Goal: Information Seeking & Learning: Check status

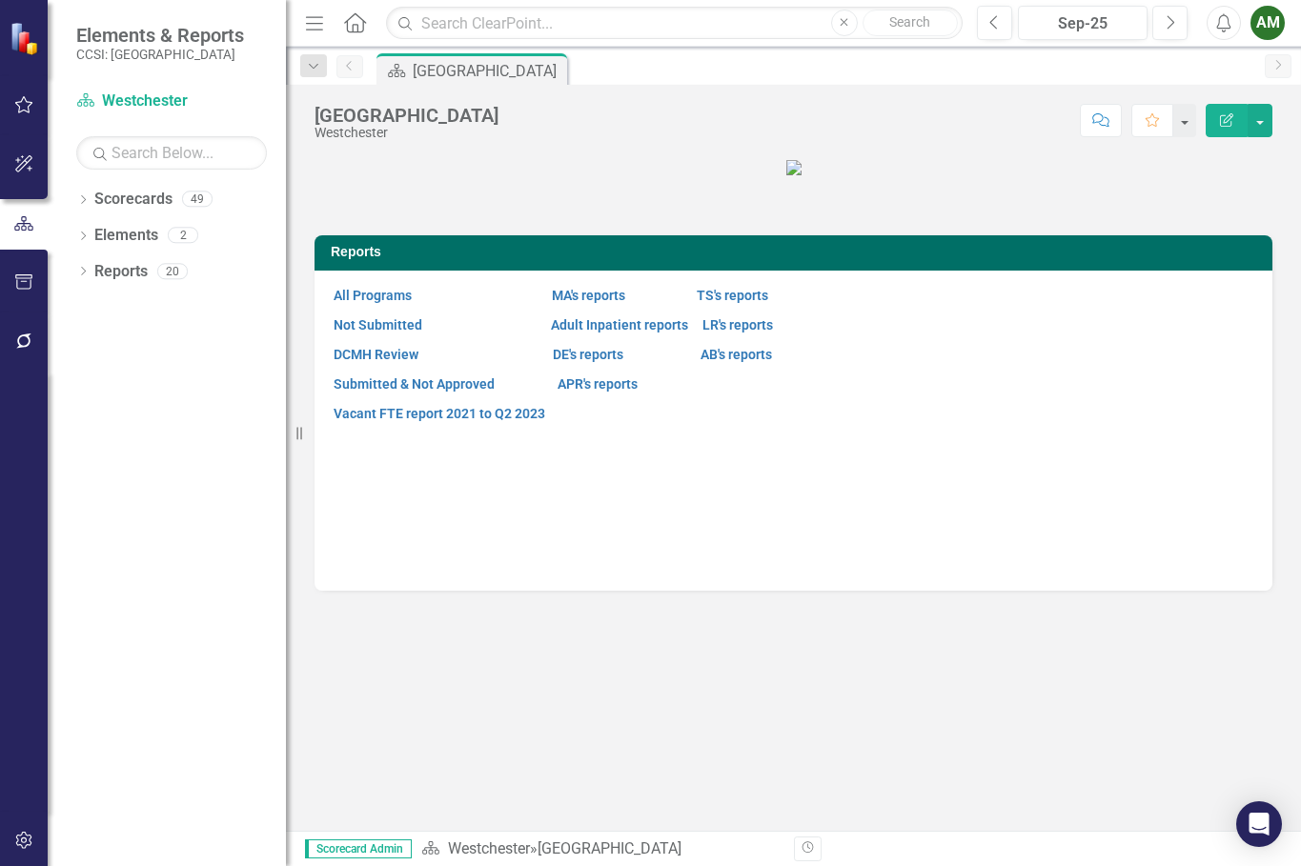
click at [80, 468] on div "Dropdown Scorecards 49 Dropdown [GEOGRAPHIC_DATA] Dropdown [PERSON_NAME][GEOGRA…" at bounding box center [167, 525] width 238 height 682
click at [81, 193] on div "Dropdown" at bounding box center [82, 201] width 13 height 16
click at [100, 232] on icon "Dropdown" at bounding box center [93, 234] width 14 height 11
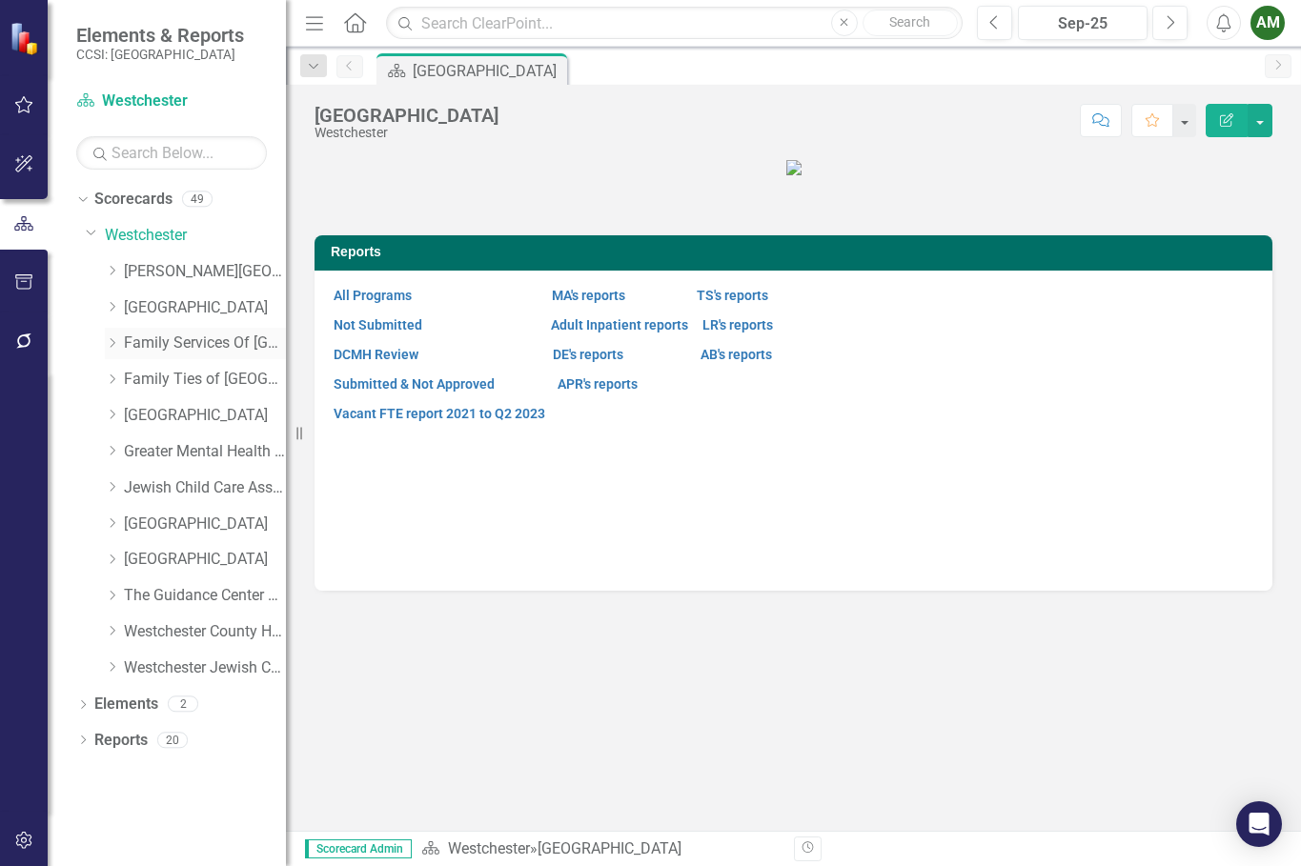
click at [116, 337] on icon "Dropdown" at bounding box center [112, 342] width 14 height 11
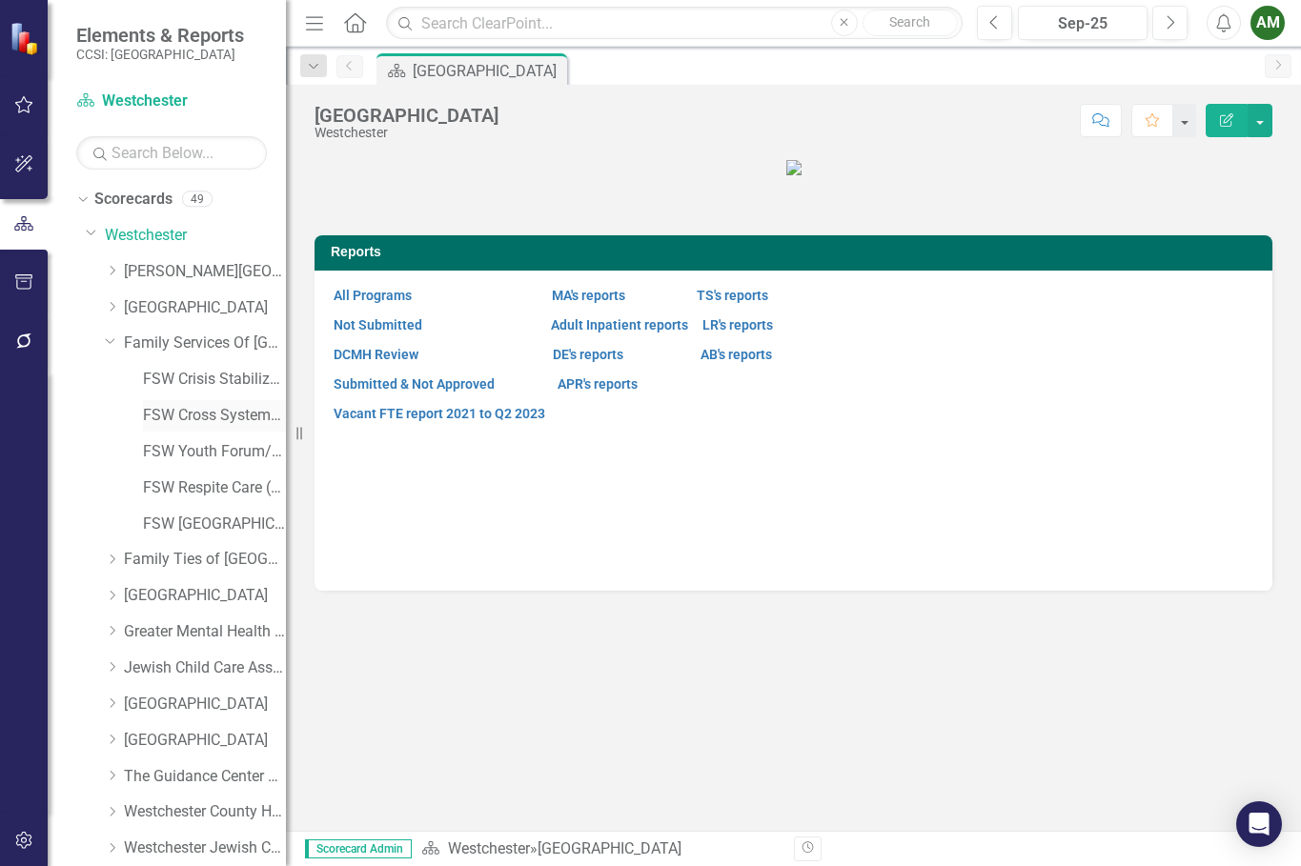
click at [159, 421] on link "FSW Cross Systems Unit [PERSON_NAME]" at bounding box center [214, 416] width 143 height 22
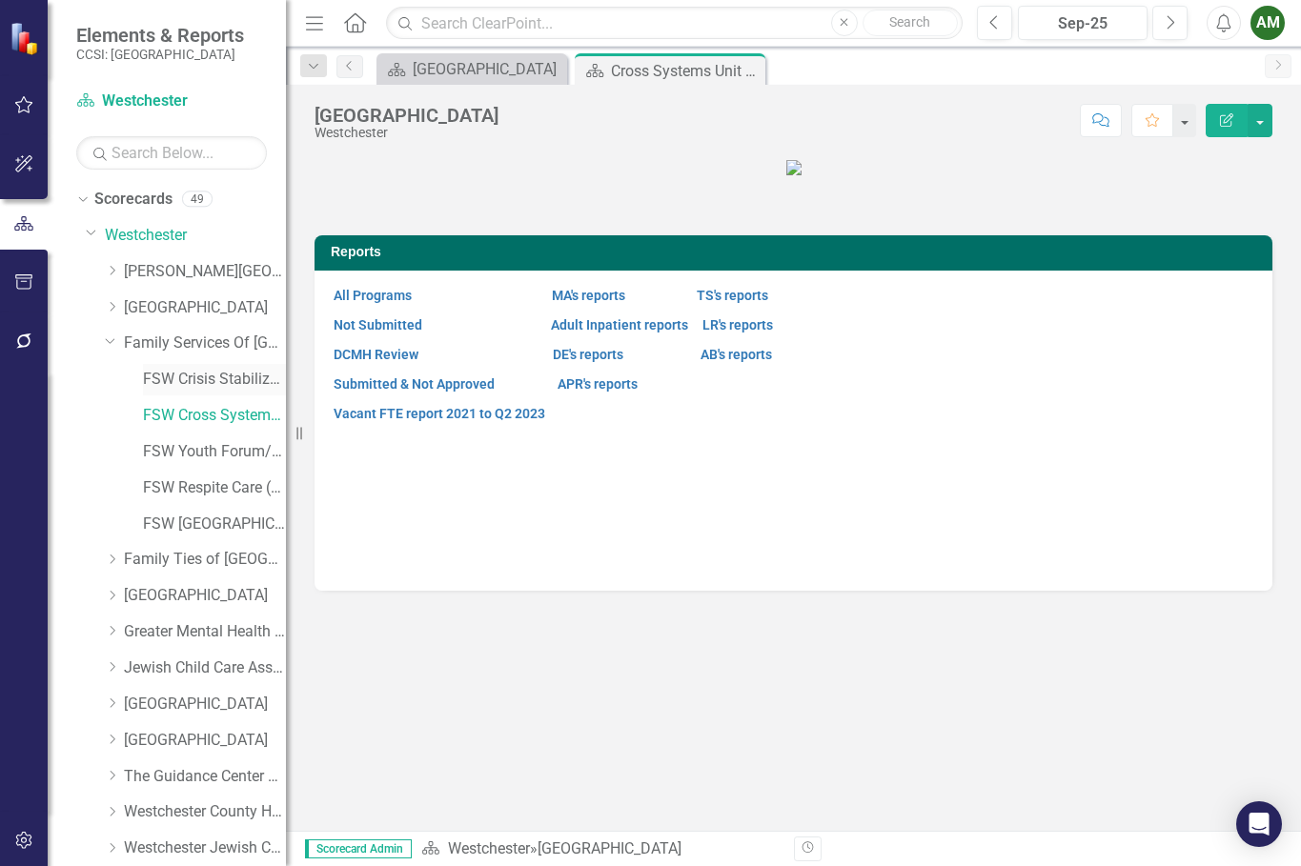
click at [168, 375] on link "FSW Crisis Stabilization" at bounding box center [214, 380] width 143 height 22
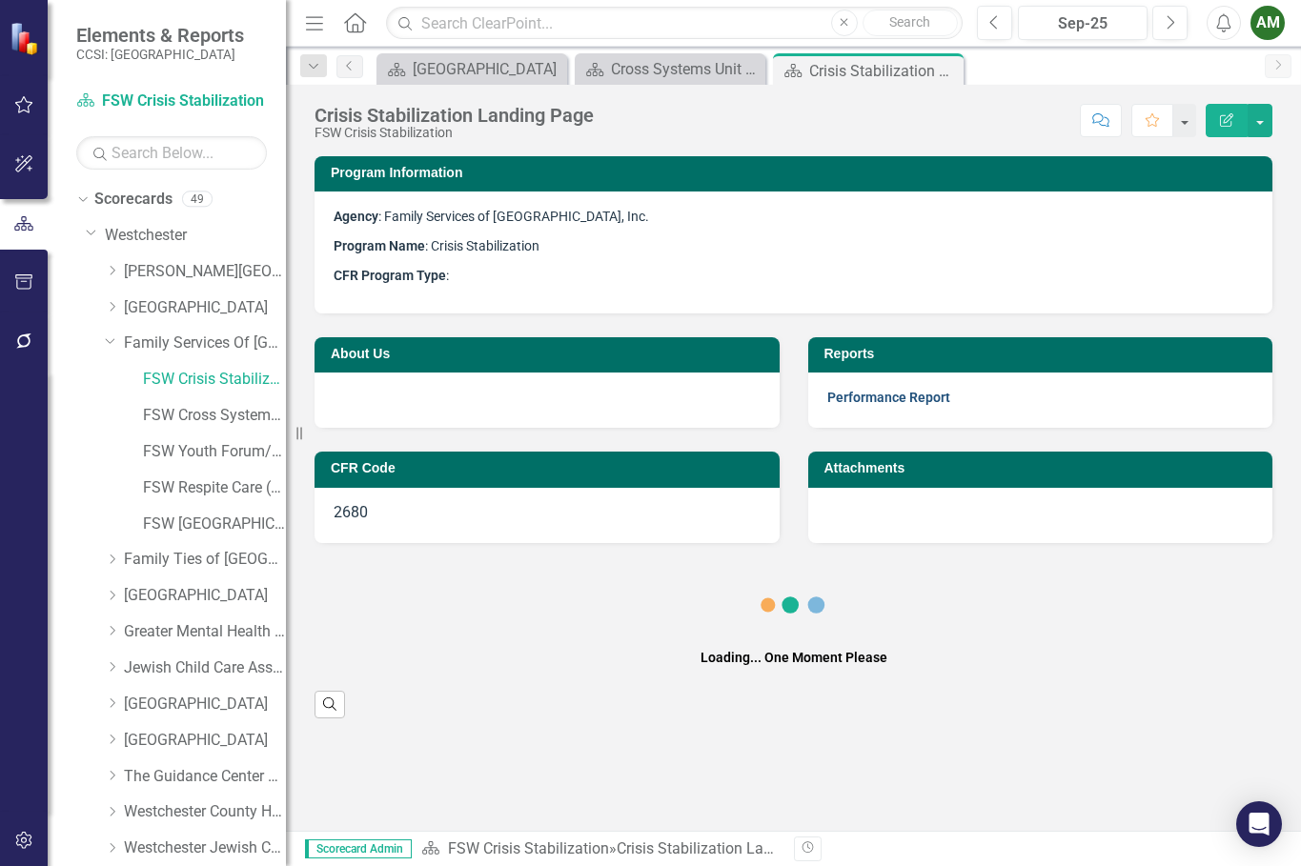
click at [877, 398] on link "Performance Report" at bounding box center [888, 397] width 123 height 15
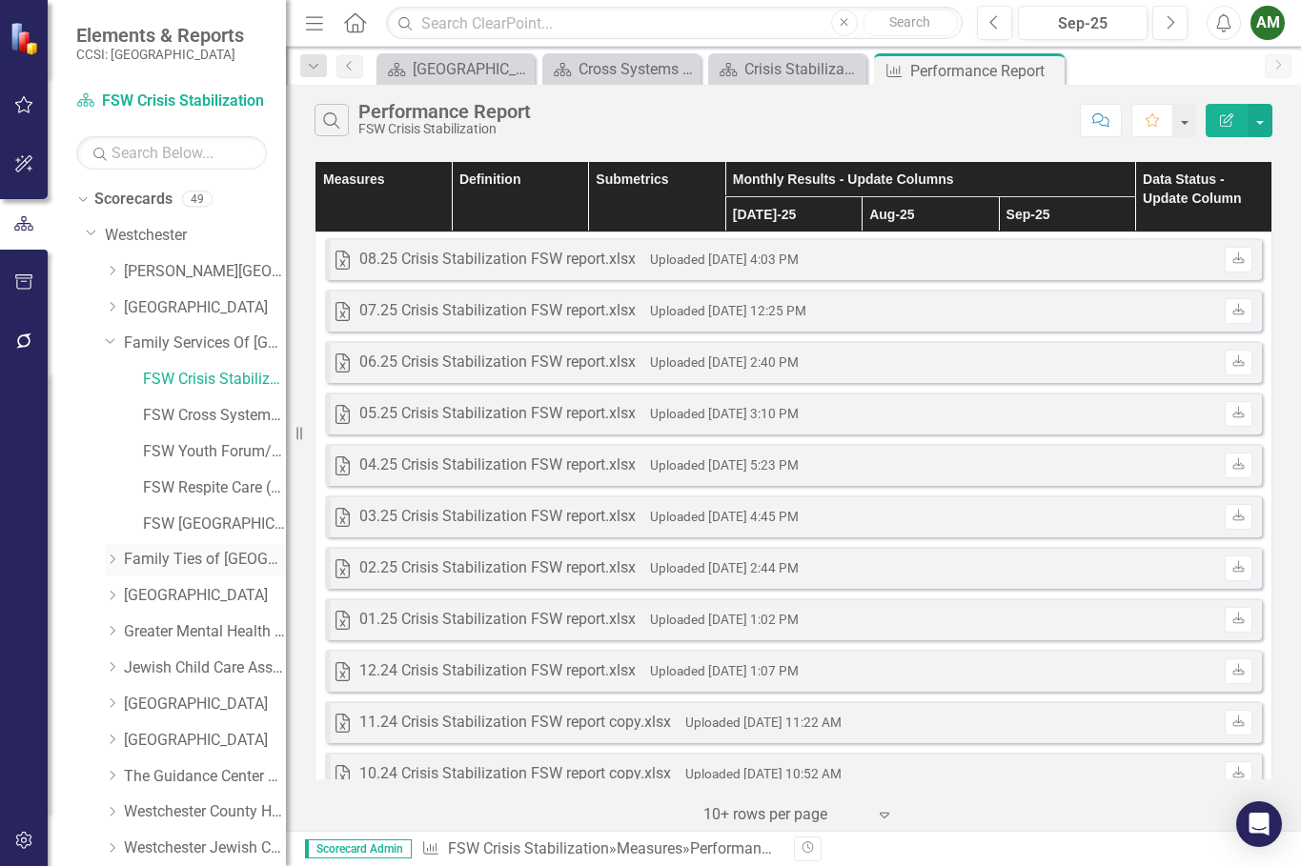
click at [111, 558] on icon "Dropdown" at bounding box center [112, 559] width 14 height 11
click at [202, 587] on link "FT Crisis Stabilization" at bounding box center [214, 596] width 143 height 22
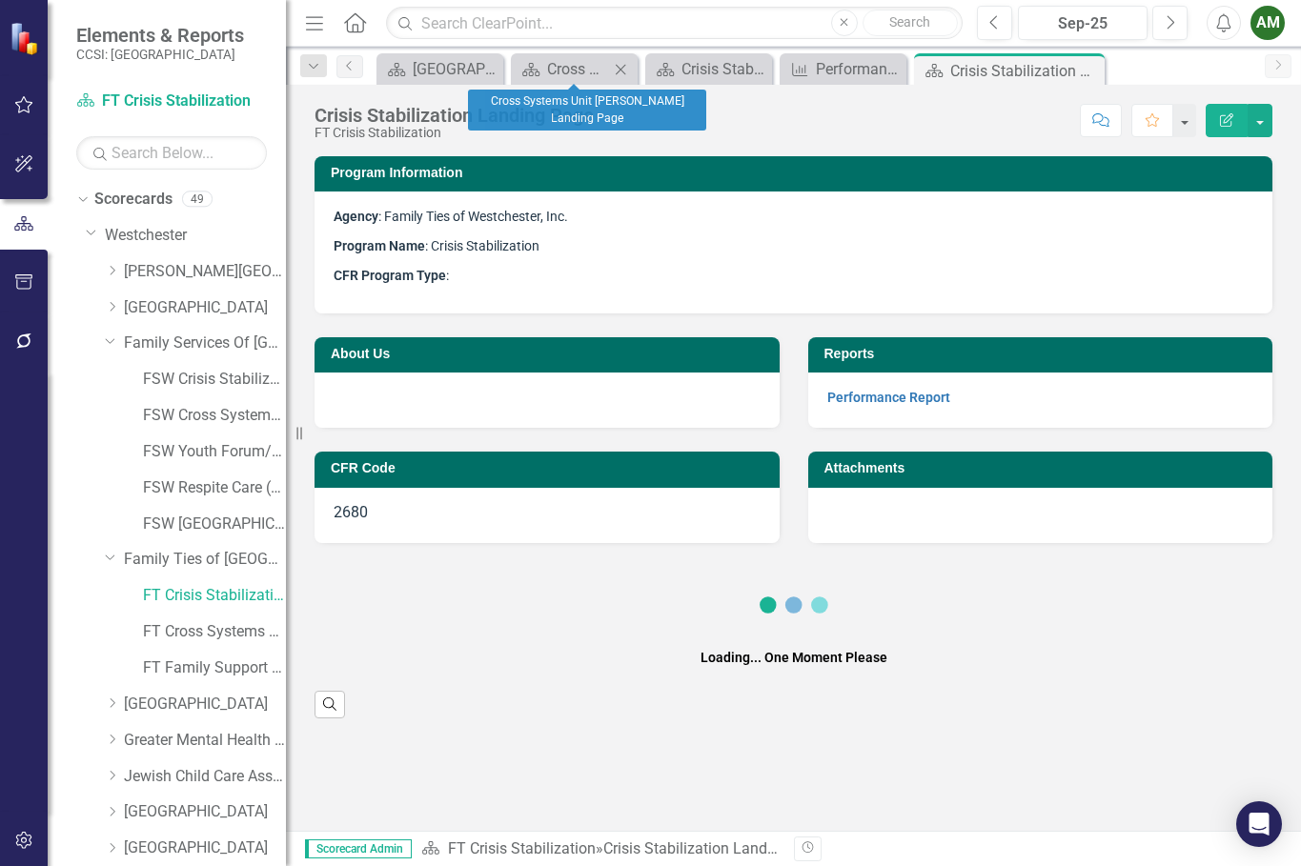
click at [621, 69] on icon at bounding box center [621, 69] width 10 height 10
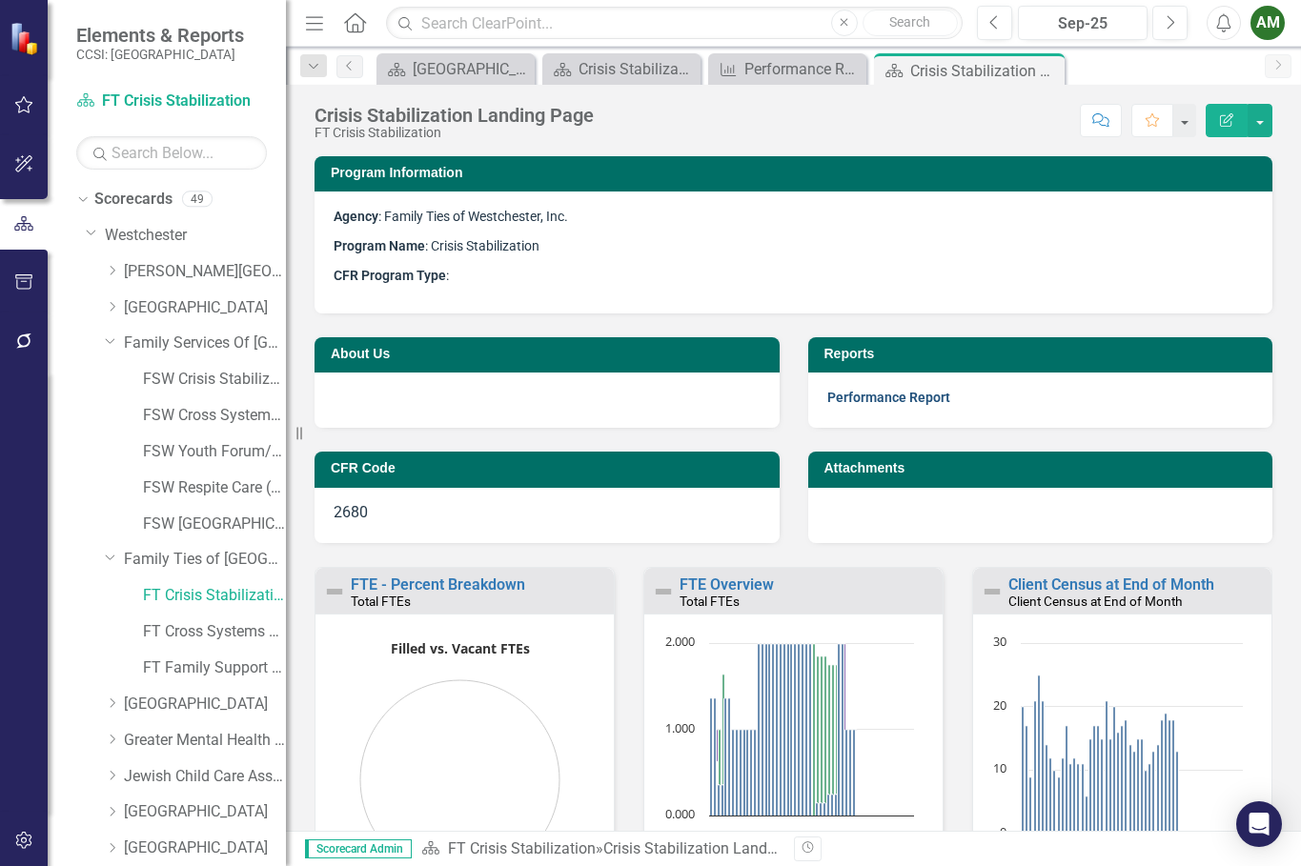
click at [893, 400] on link "Performance Report" at bounding box center [888, 397] width 123 height 15
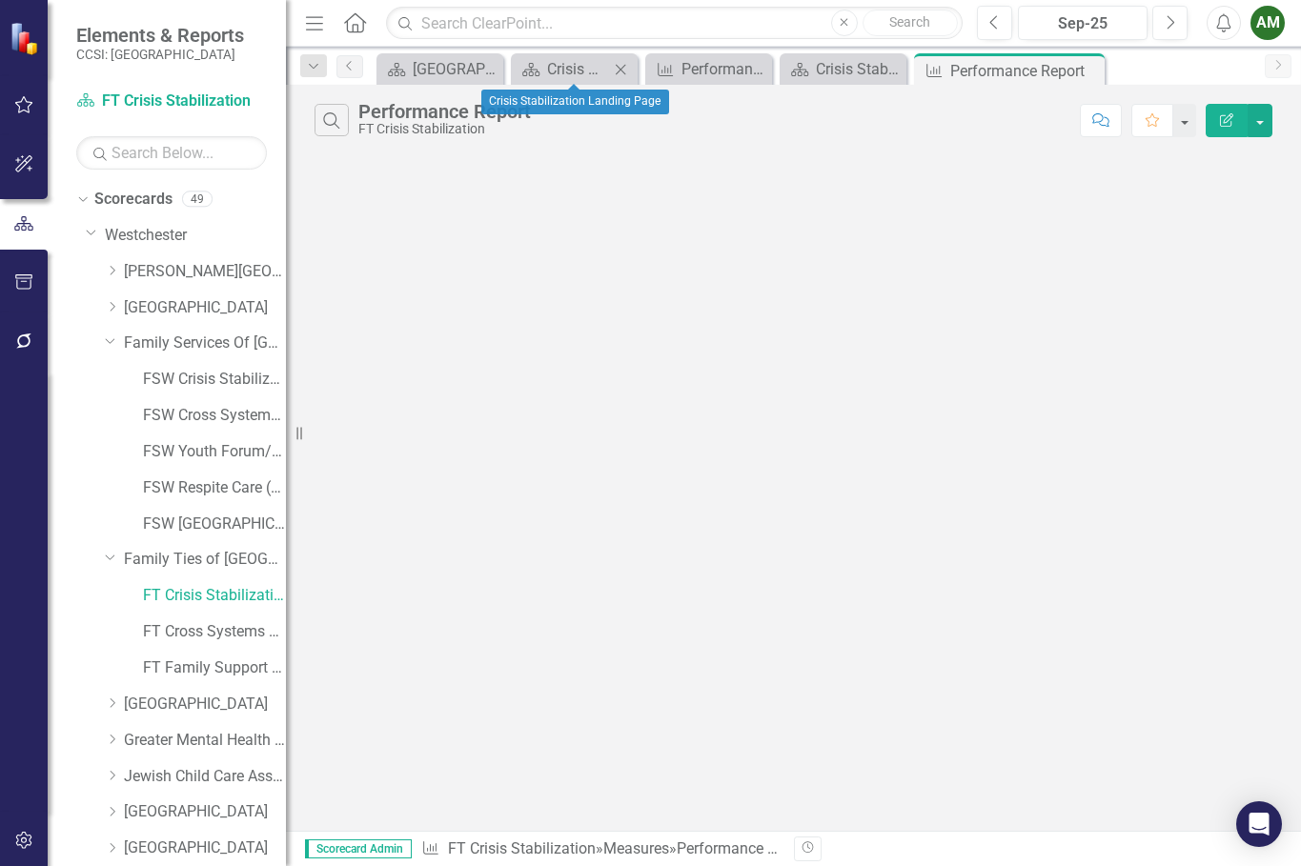
click at [624, 71] on icon "Close" at bounding box center [620, 69] width 19 height 15
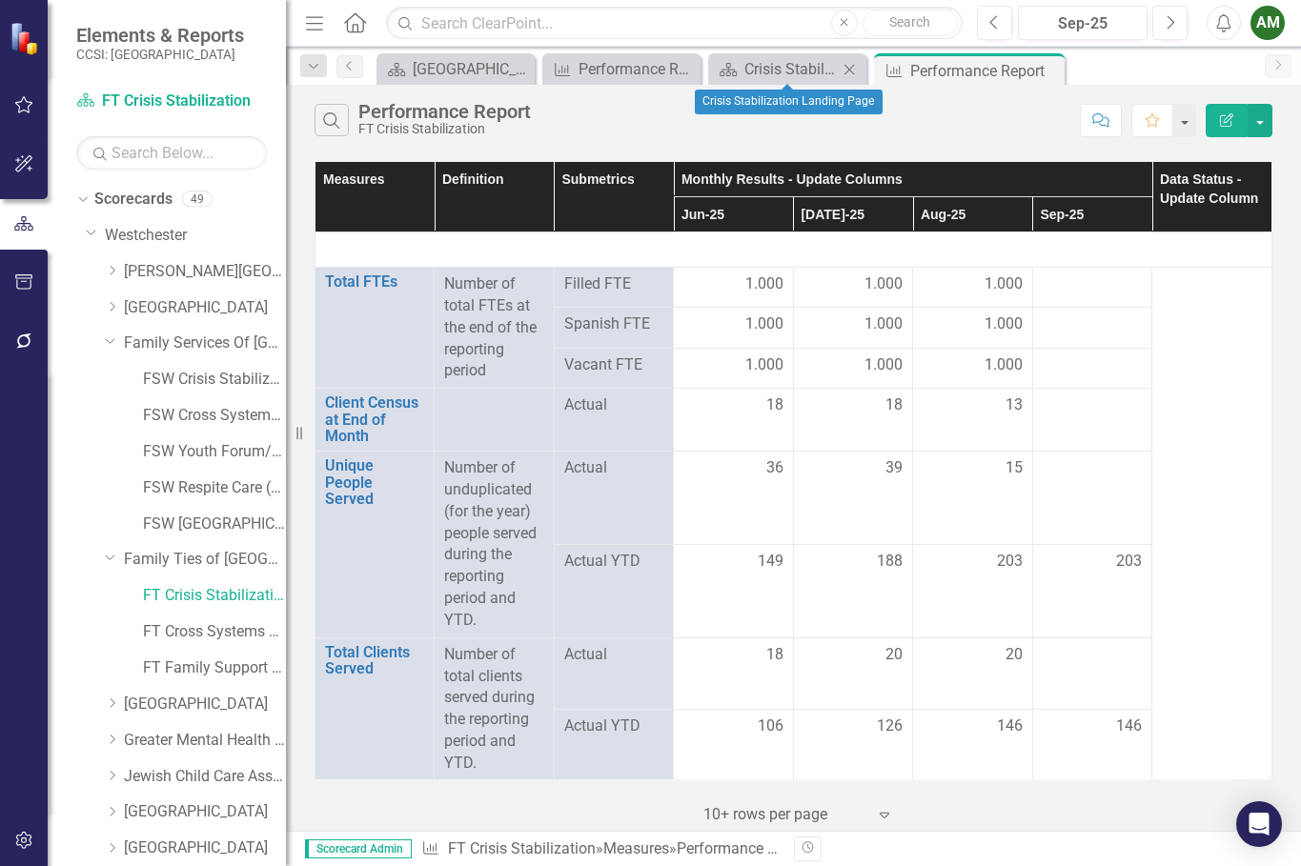
click at [843, 65] on icon "Close" at bounding box center [849, 69] width 19 height 15
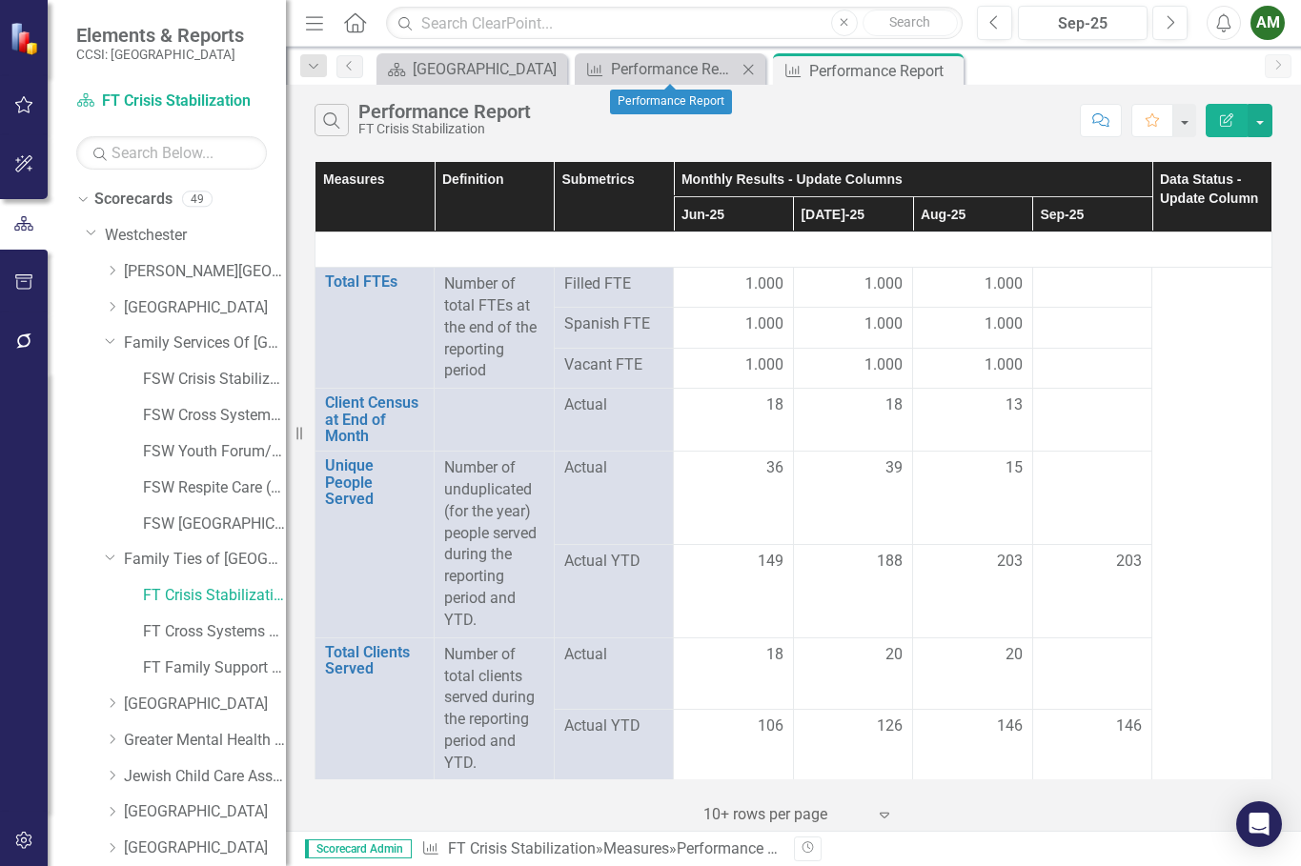
click at [744, 71] on icon "Close" at bounding box center [748, 69] width 19 height 15
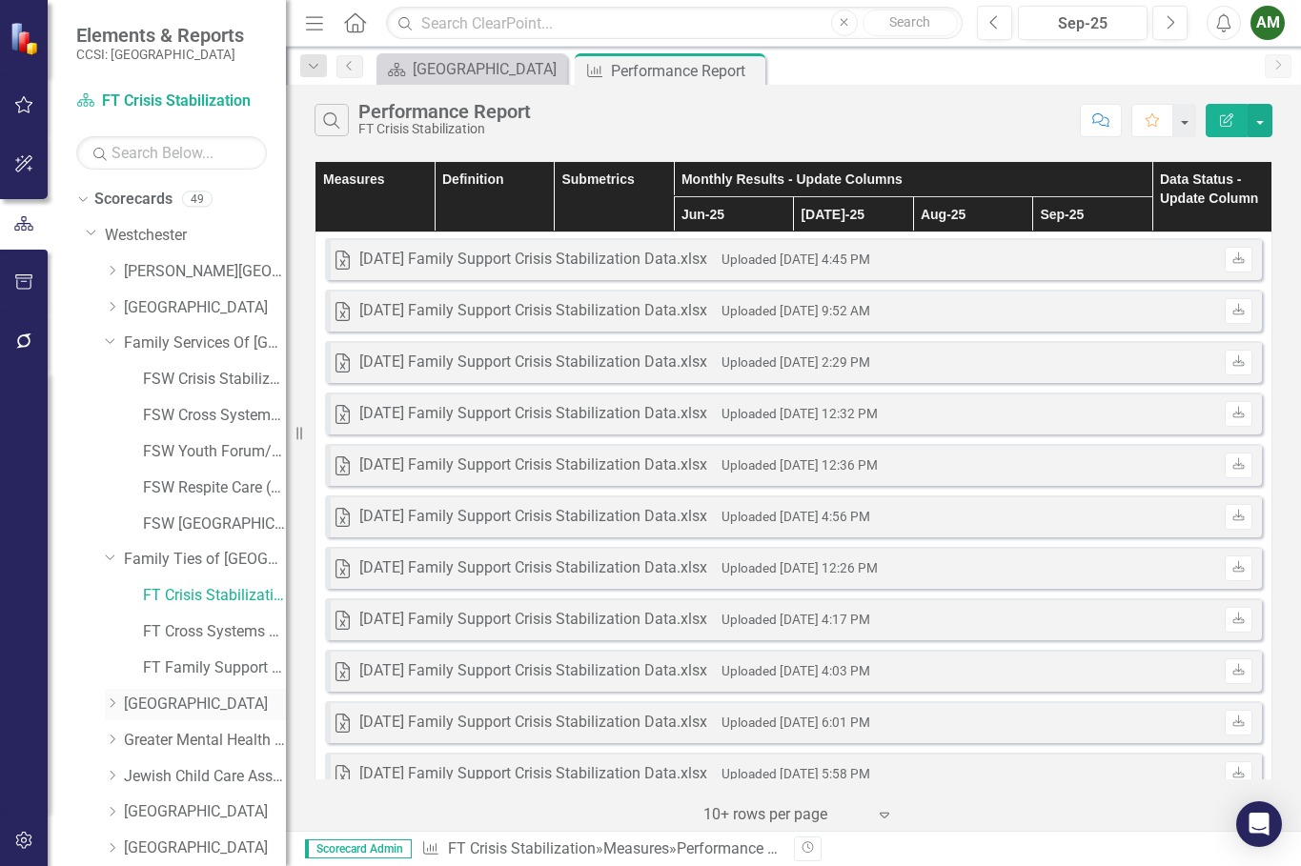
click at [108, 705] on icon "Dropdown" at bounding box center [112, 703] width 14 height 11
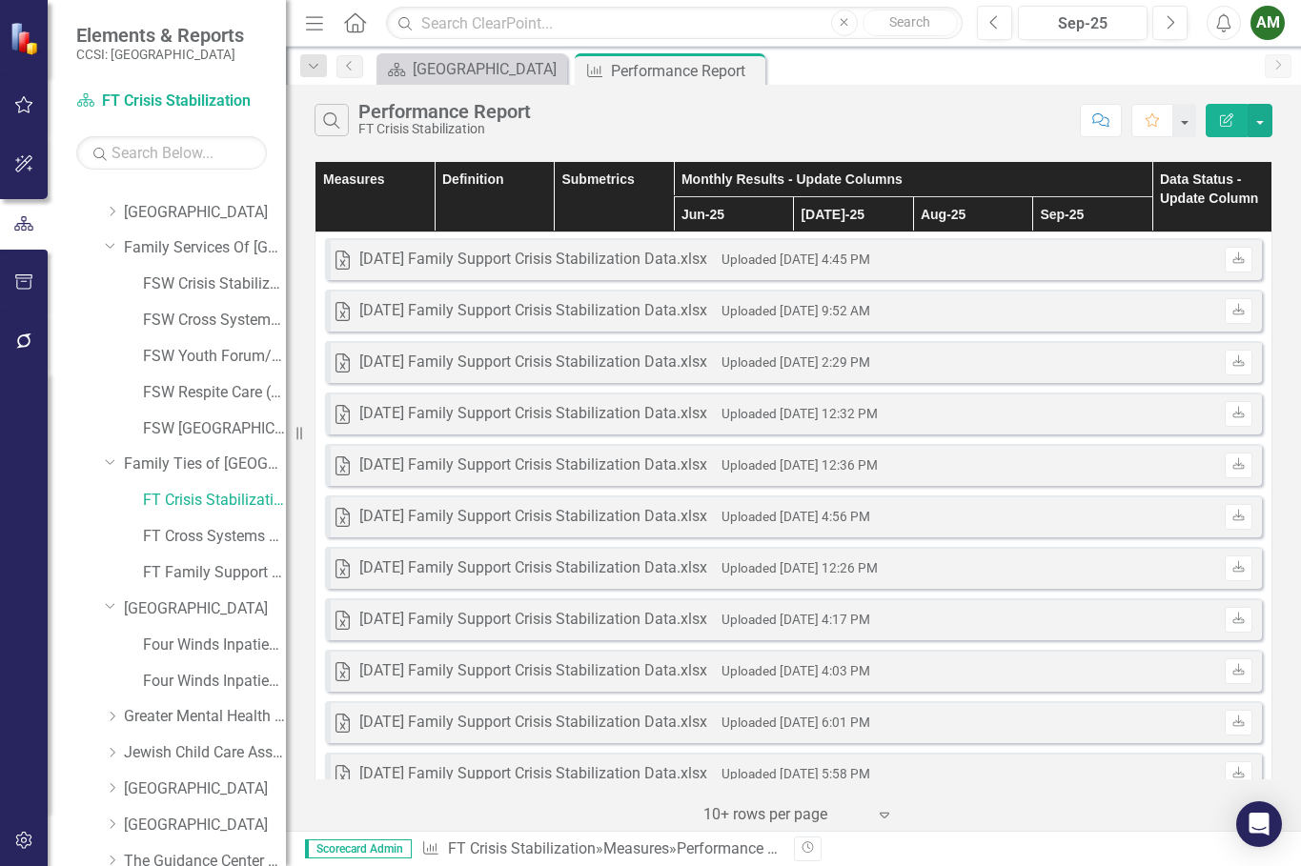
scroll to position [191, 0]
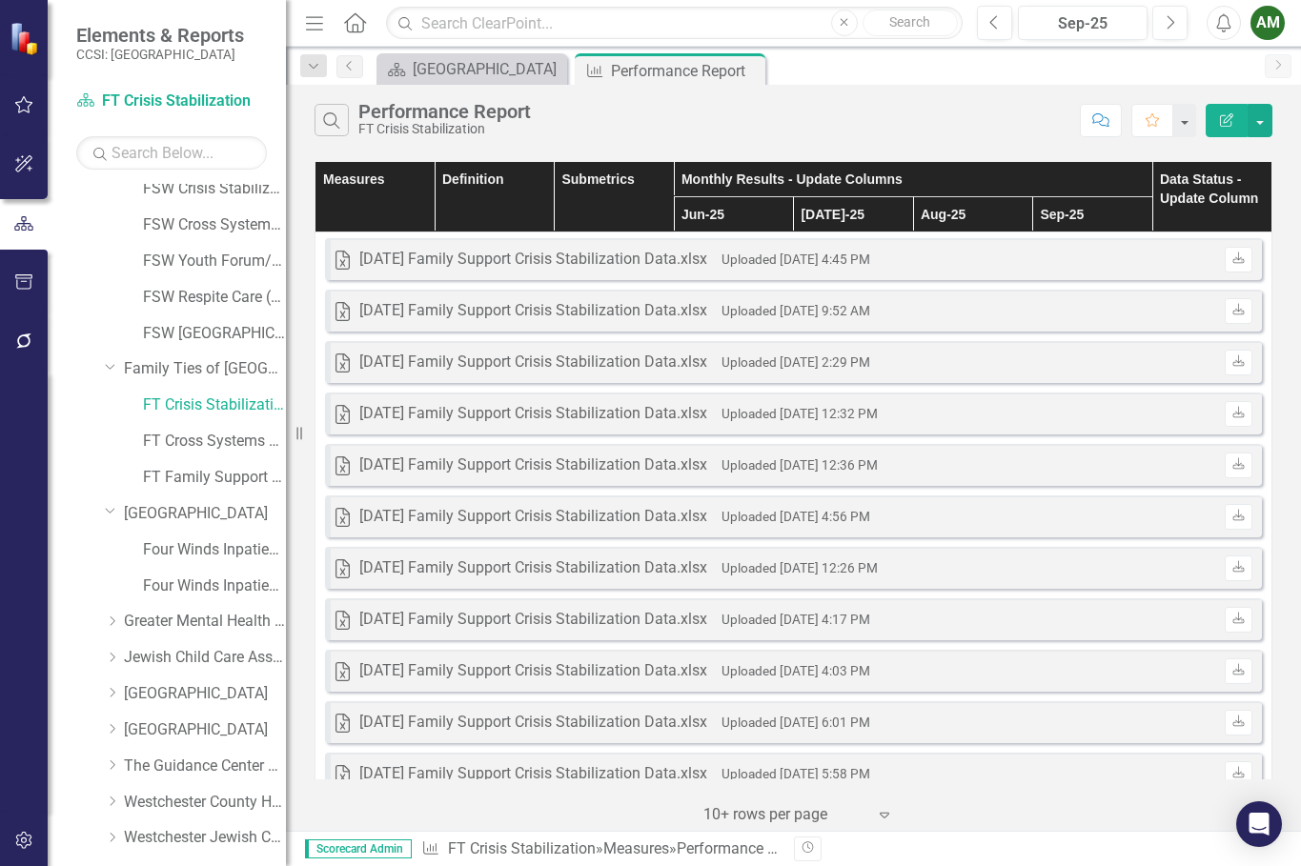
click at [97, 510] on div "Dropdown [GEOGRAPHIC_DATA]" at bounding box center [186, 516] width 200 height 36
click at [106, 515] on icon "Dropdown" at bounding box center [110, 510] width 11 height 14
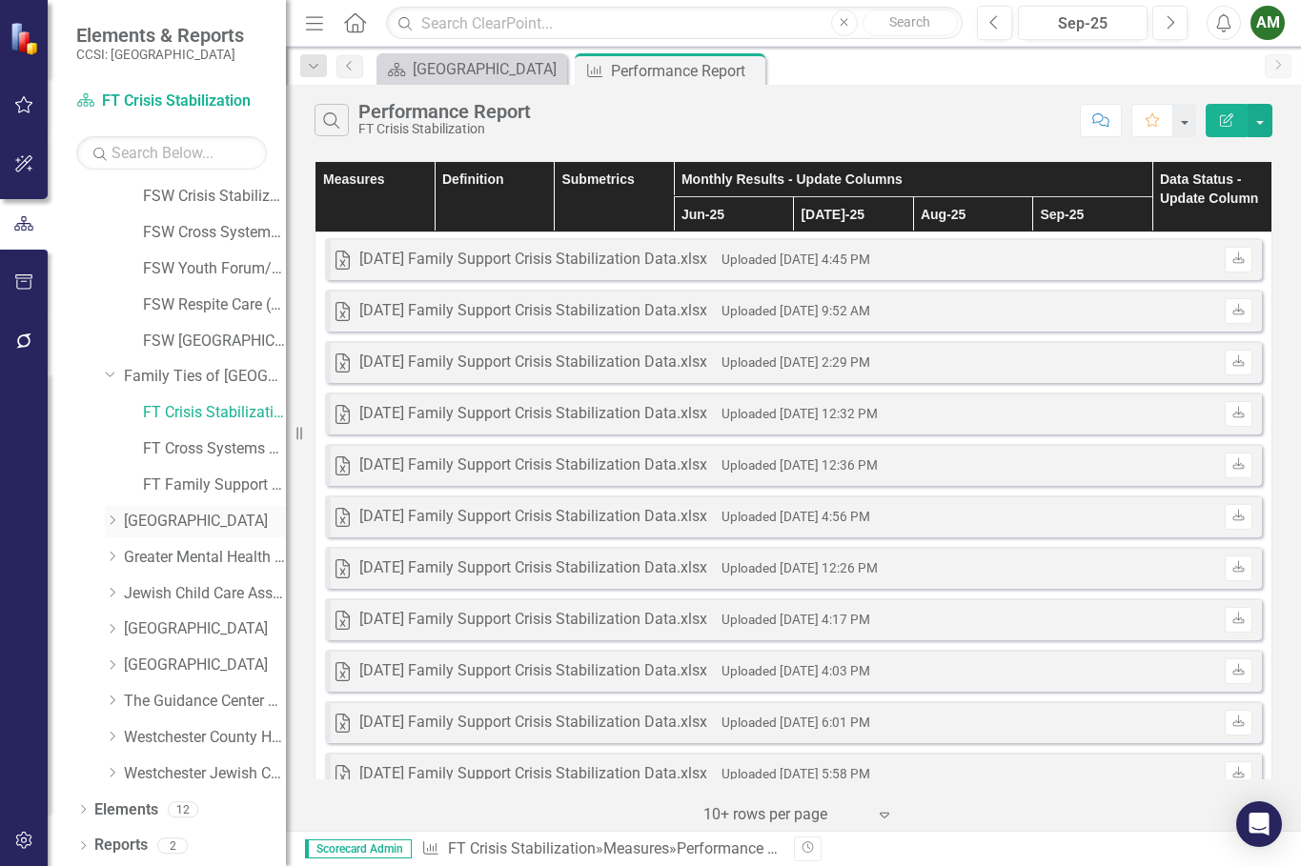
scroll to position [183, 0]
click at [112, 561] on icon "Dropdown" at bounding box center [112, 556] width 14 height 11
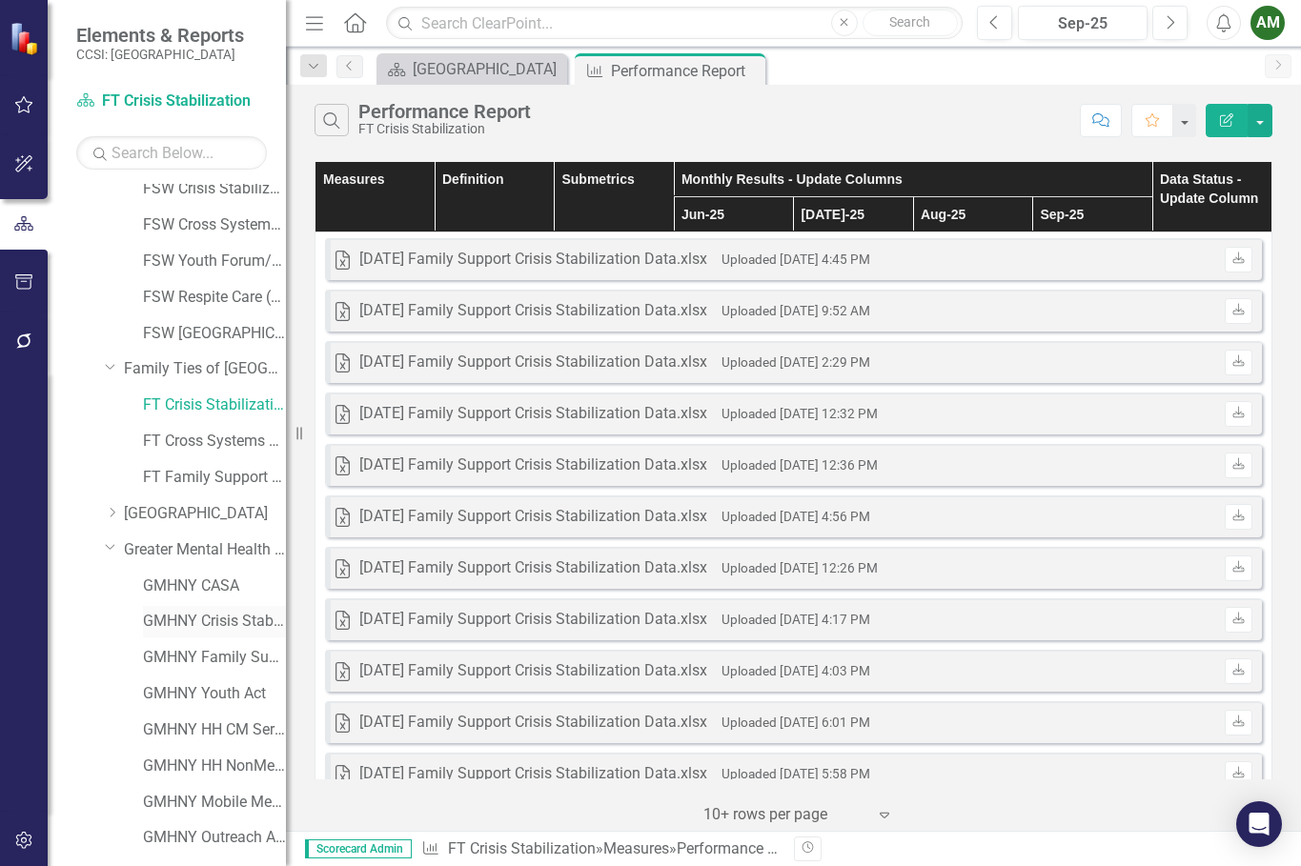
click at [187, 615] on link "GMHNY Crisis Stabilization 2680" at bounding box center [214, 622] width 143 height 22
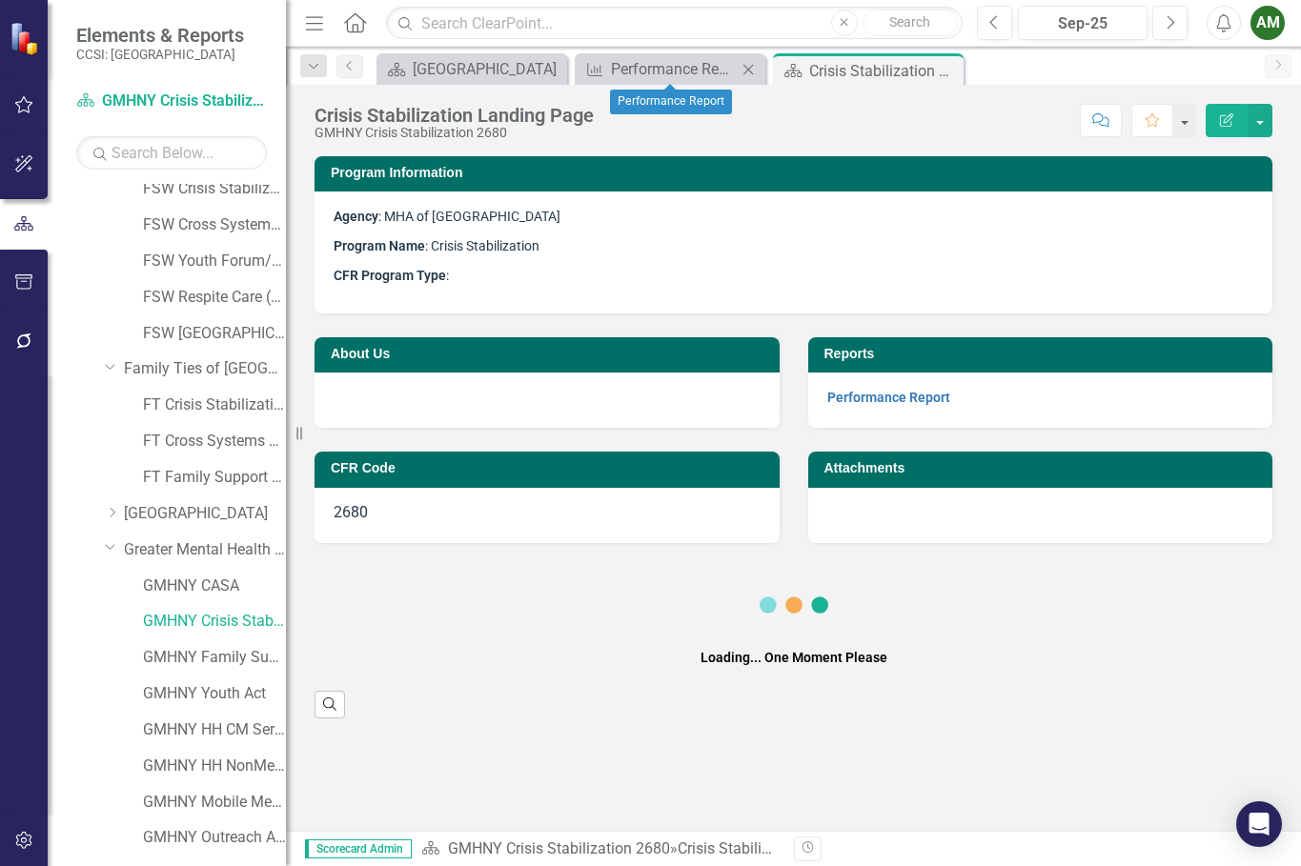
click at [747, 67] on icon "Close" at bounding box center [748, 69] width 19 height 15
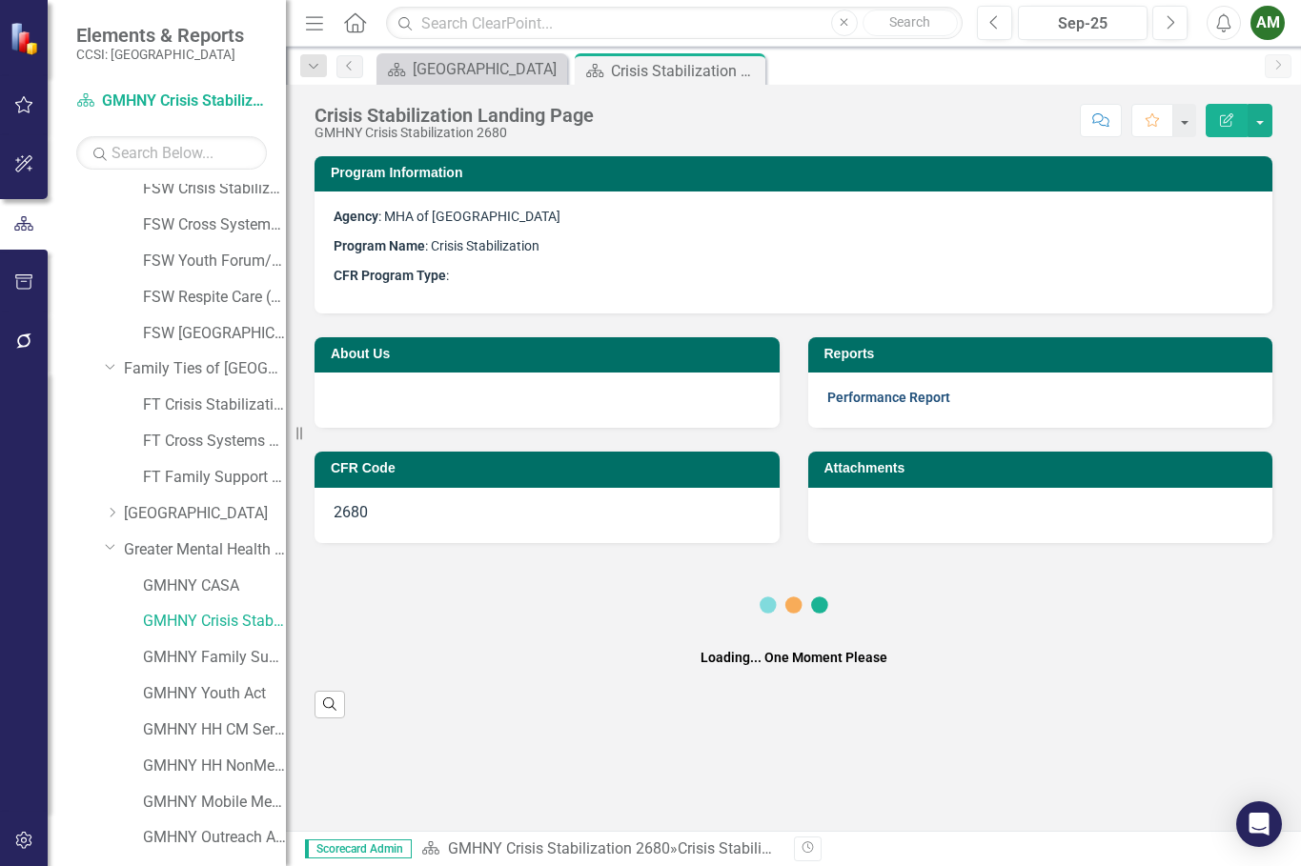
click at [863, 397] on link "Performance Report" at bounding box center [888, 397] width 123 height 15
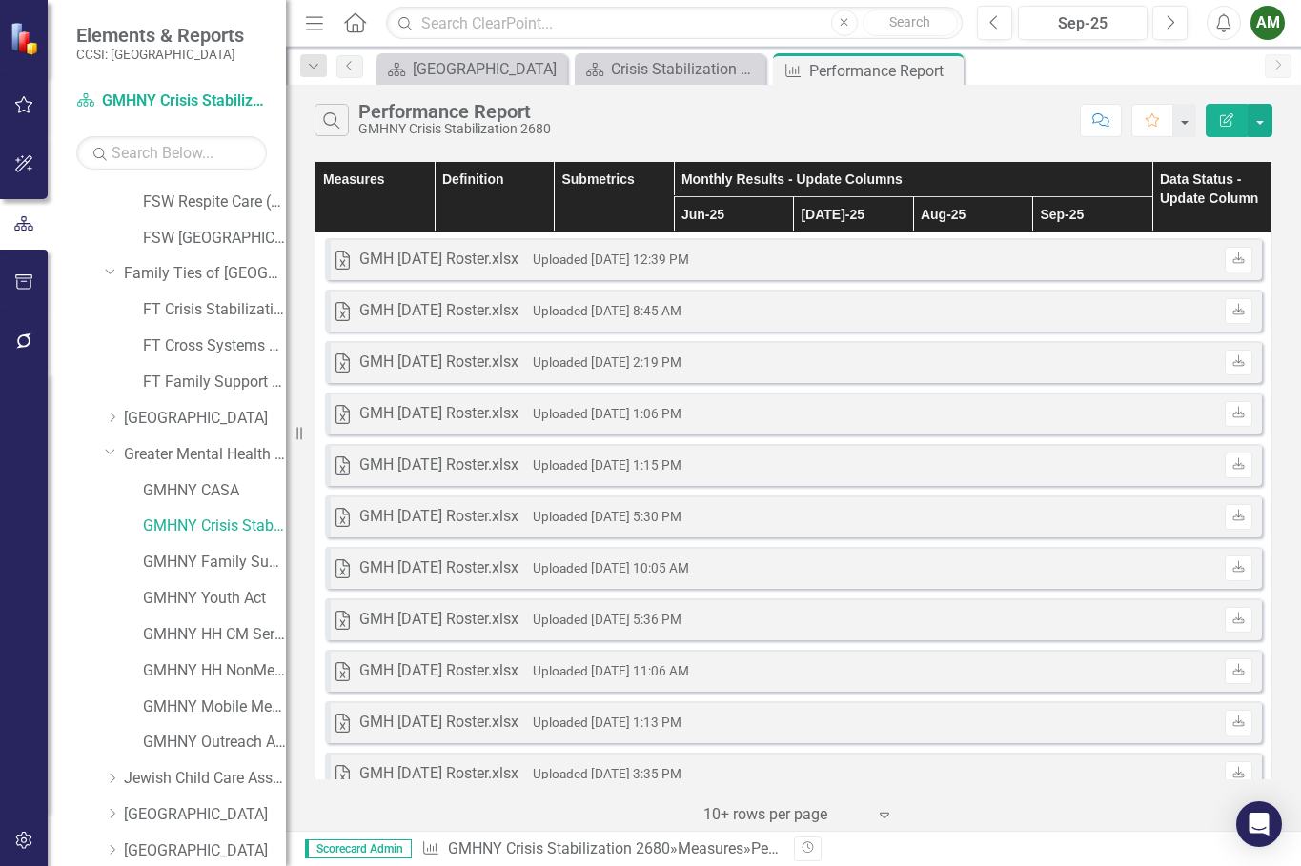
scroll to position [472, 0]
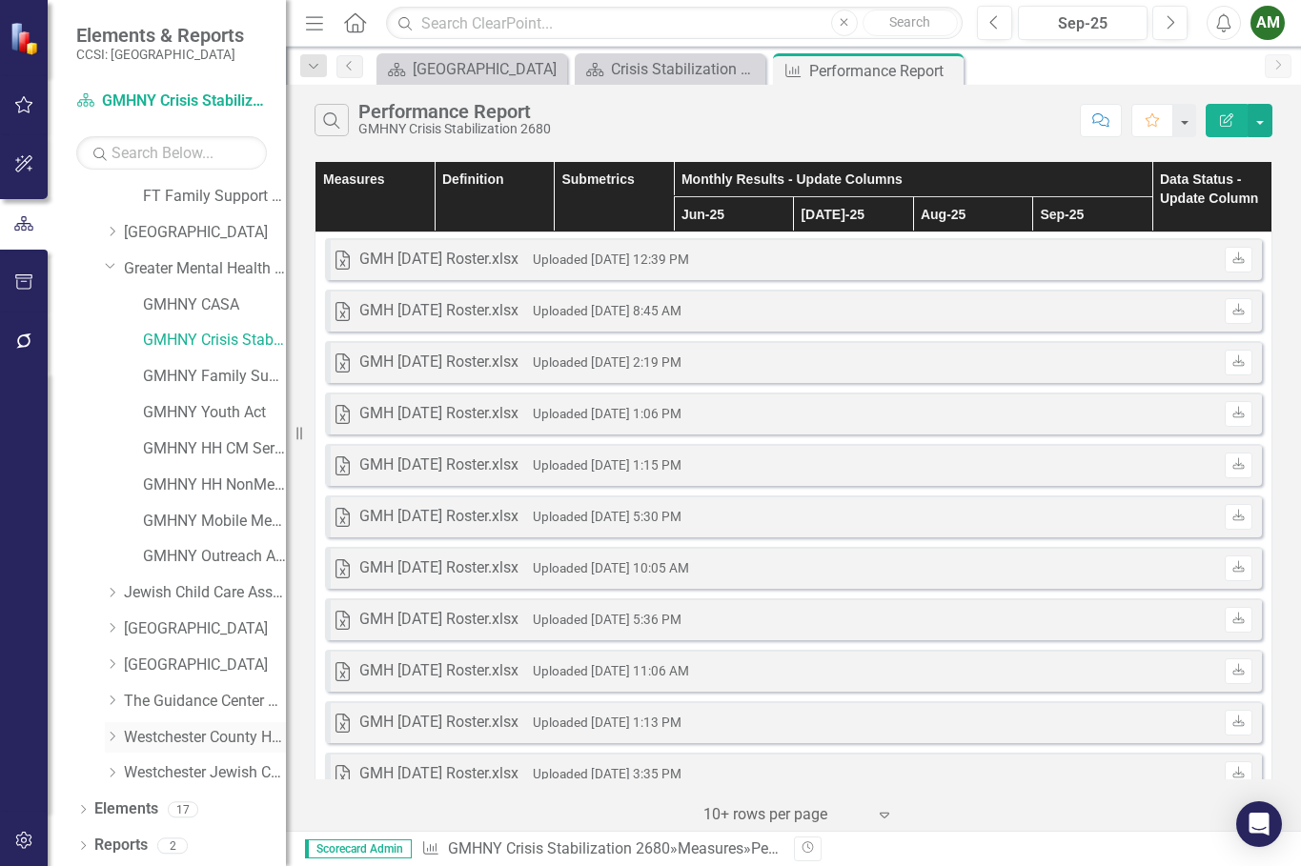
click at [118, 741] on icon "Dropdown" at bounding box center [112, 736] width 14 height 11
click at [114, 736] on icon "Dropdown" at bounding box center [110, 734] width 11 height 14
click at [118, 772] on icon "Dropdown" at bounding box center [112, 772] width 14 height 11
click at [207, 812] on link "WJCS Children's Crisis Stabilization" at bounding box center [214, 810] width 143 height 22
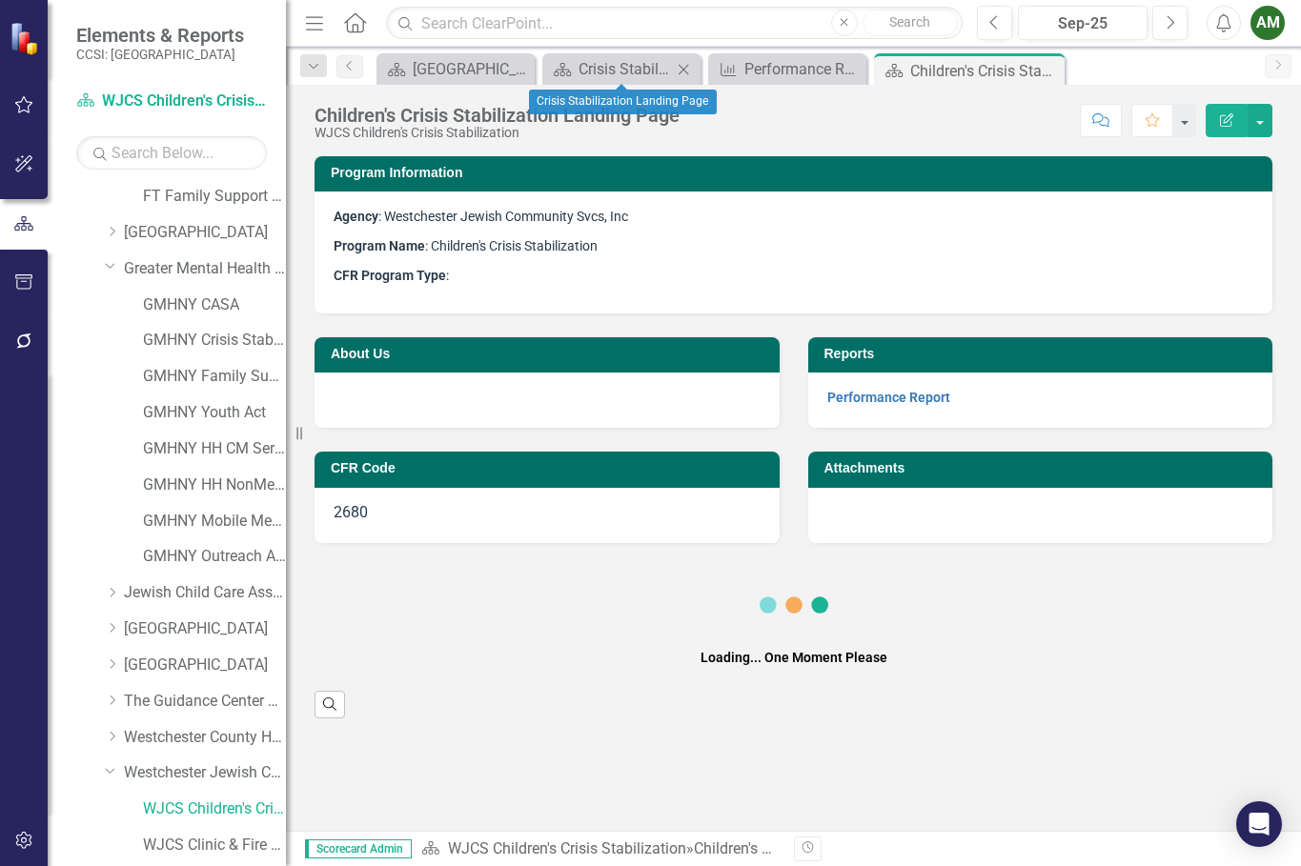
click at [684, 68] on icon "Close" at bounding box center [683, 69] width 19 height 15
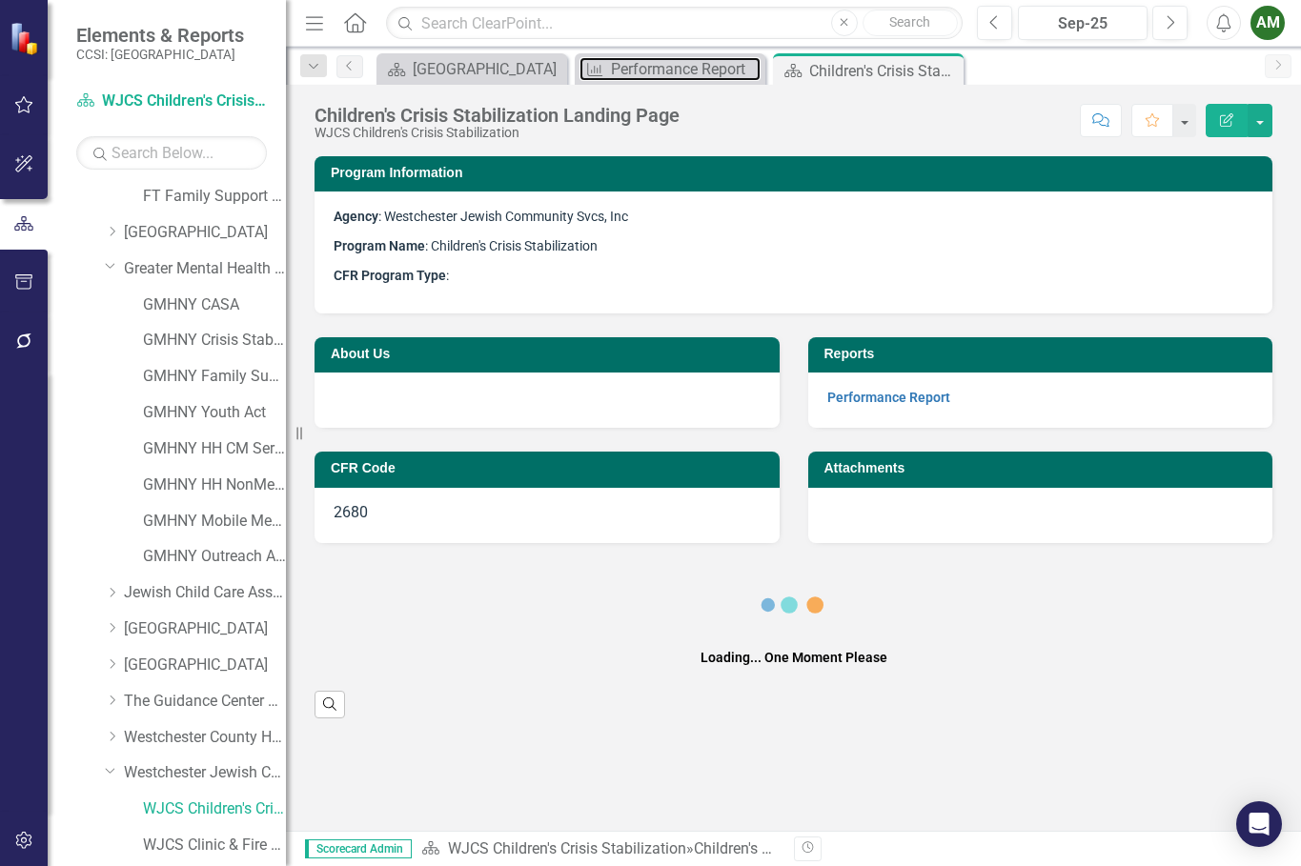
click at [684, 68] on div "Performance Report" at bounding box center [686, 69] width 150 height 24
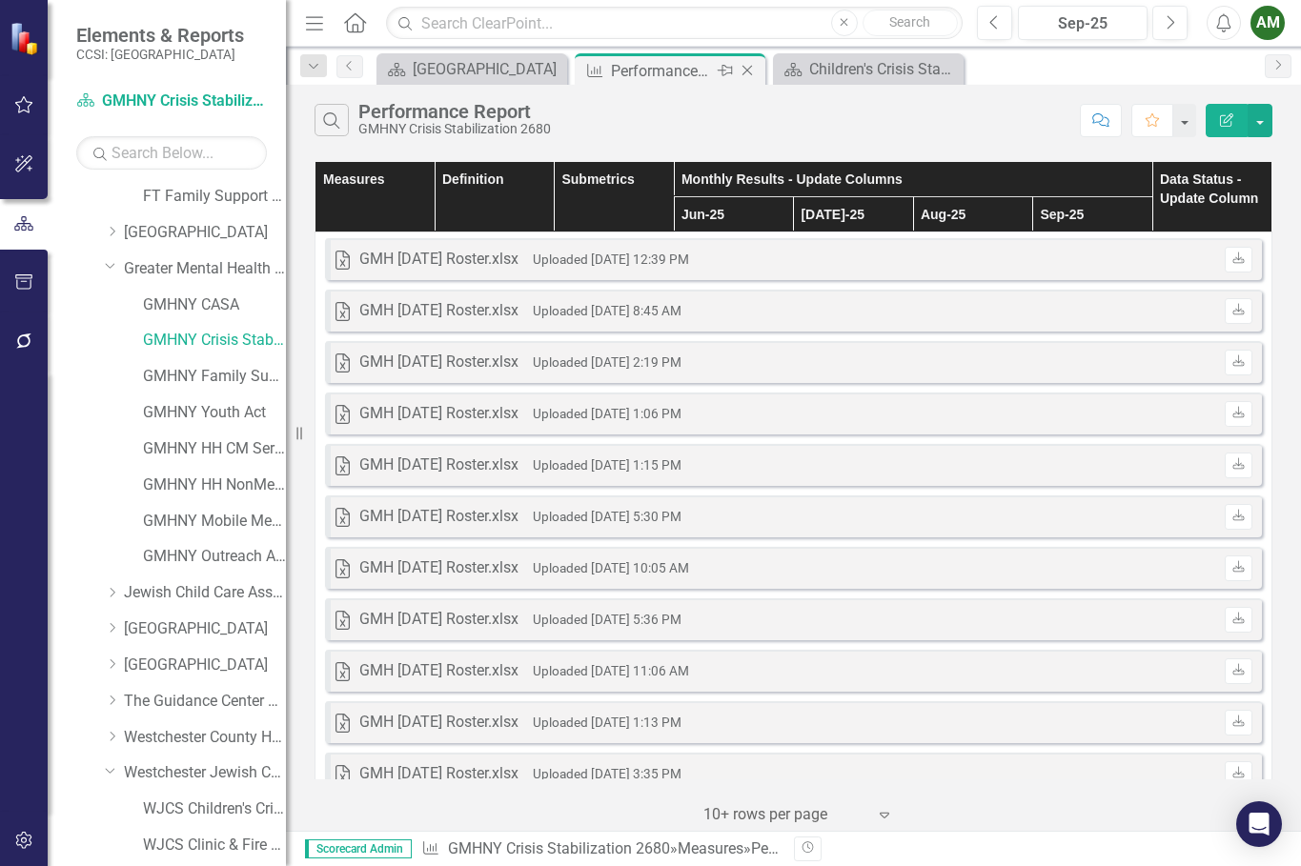
click at [748, 69] on icon "Close" at bounding box center [747, 70] width 19 height 15
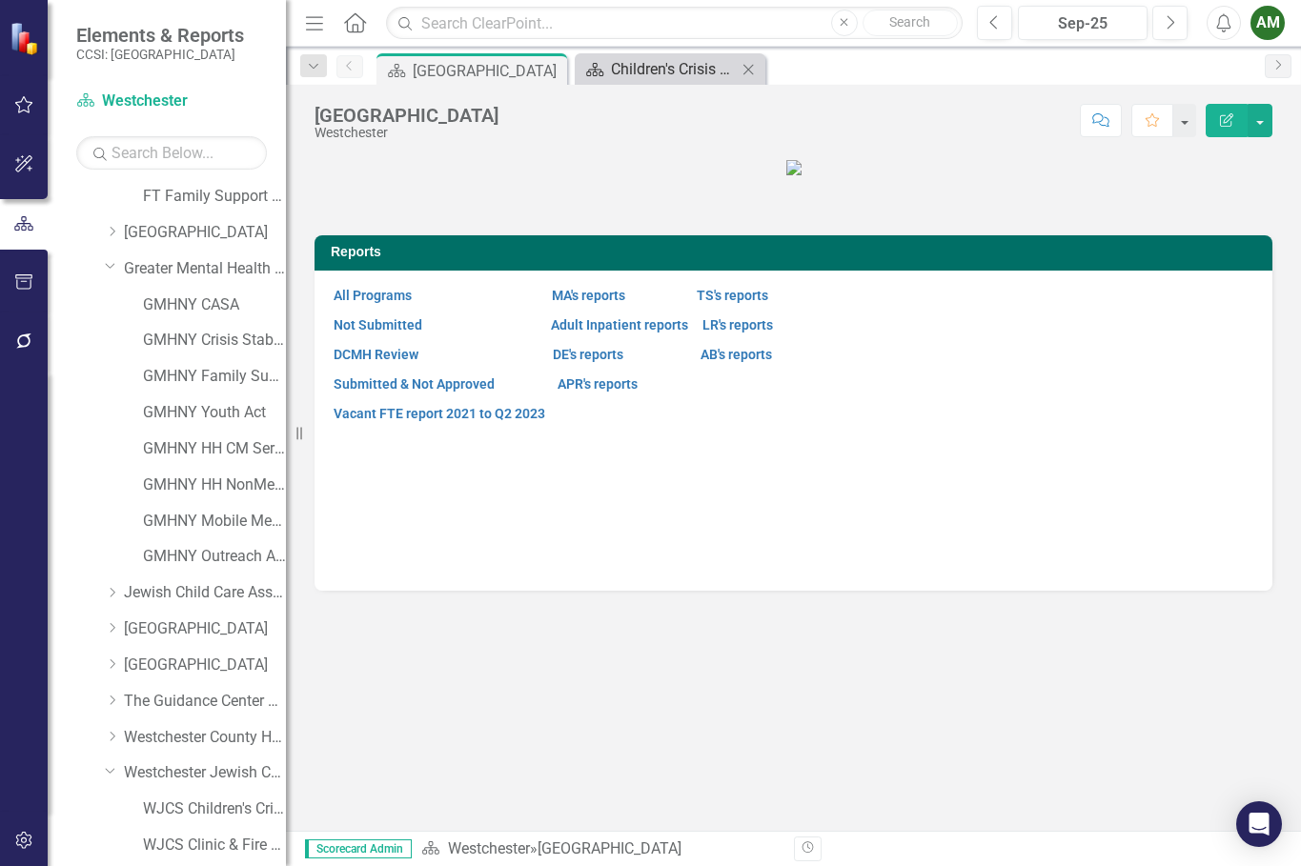
click at [661, 63] on div "Children's Crisis Stabilization Landing Page" at bounding box center [674, 69] width 126 height 24
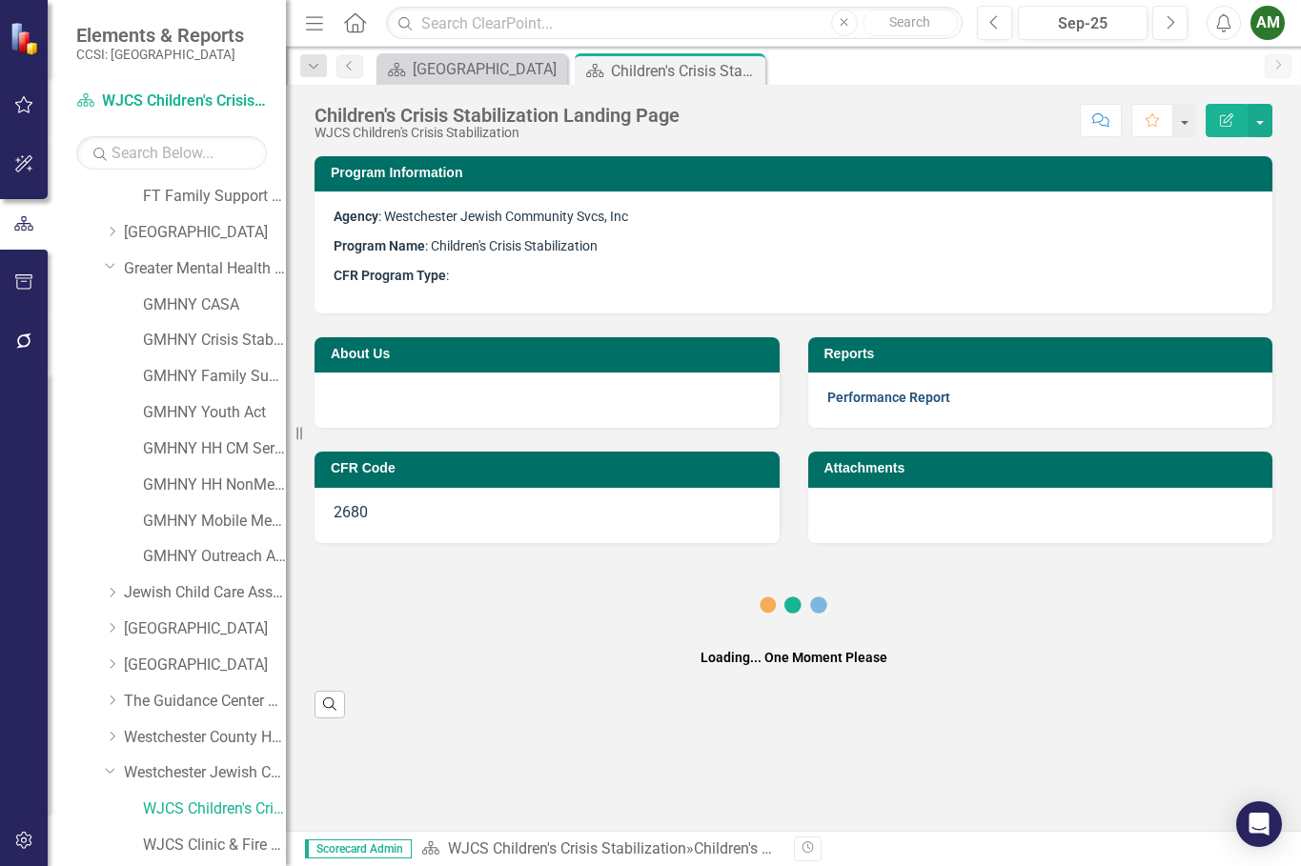
click at [894, 400] on link "Performance Report" at bounding box center [888, 397] width 123 height 15
click at [895, 400] on link "Performance Report" at bounding box center [888, 397] width 123 height 15
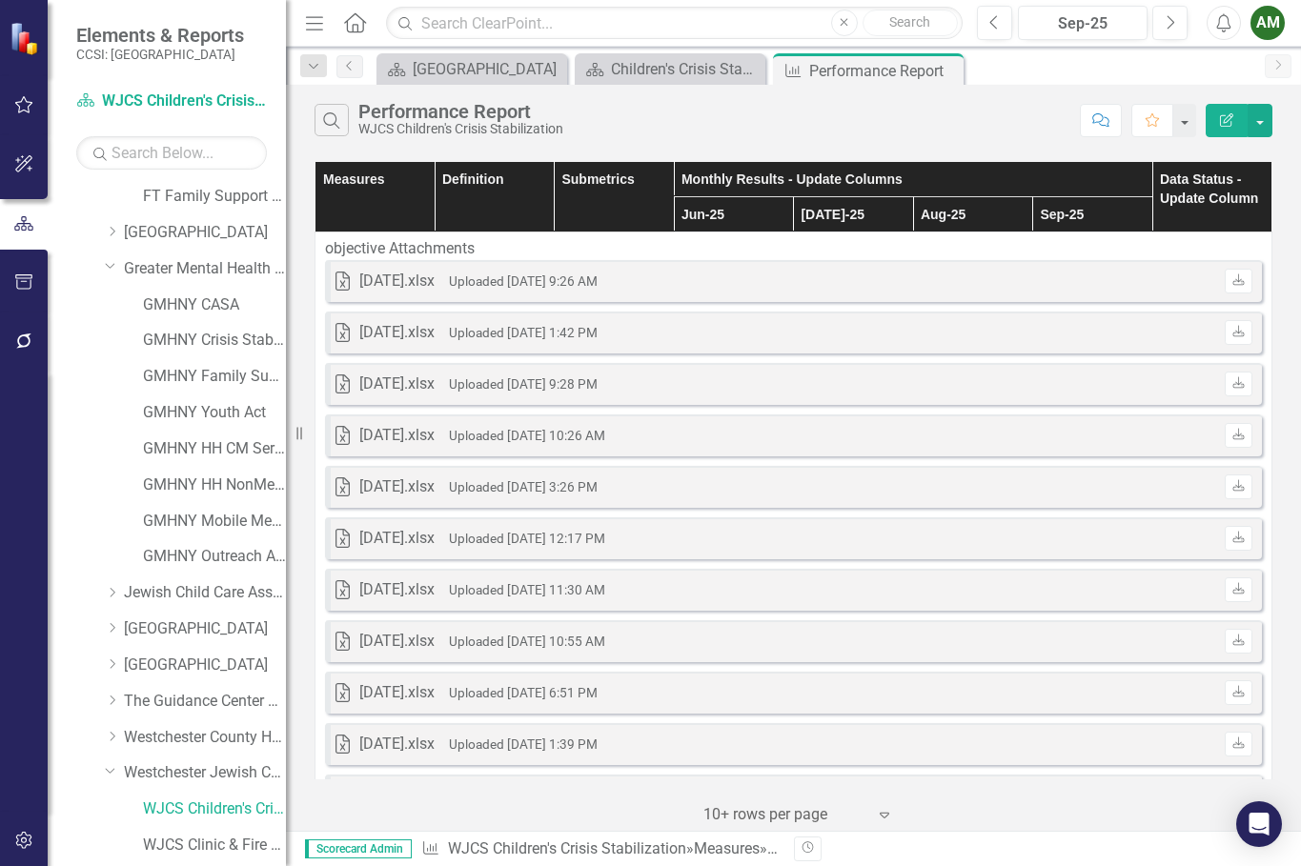
click at [1276, 20] on div "AM" at bounding box center [1267, 23] width 34 height 34
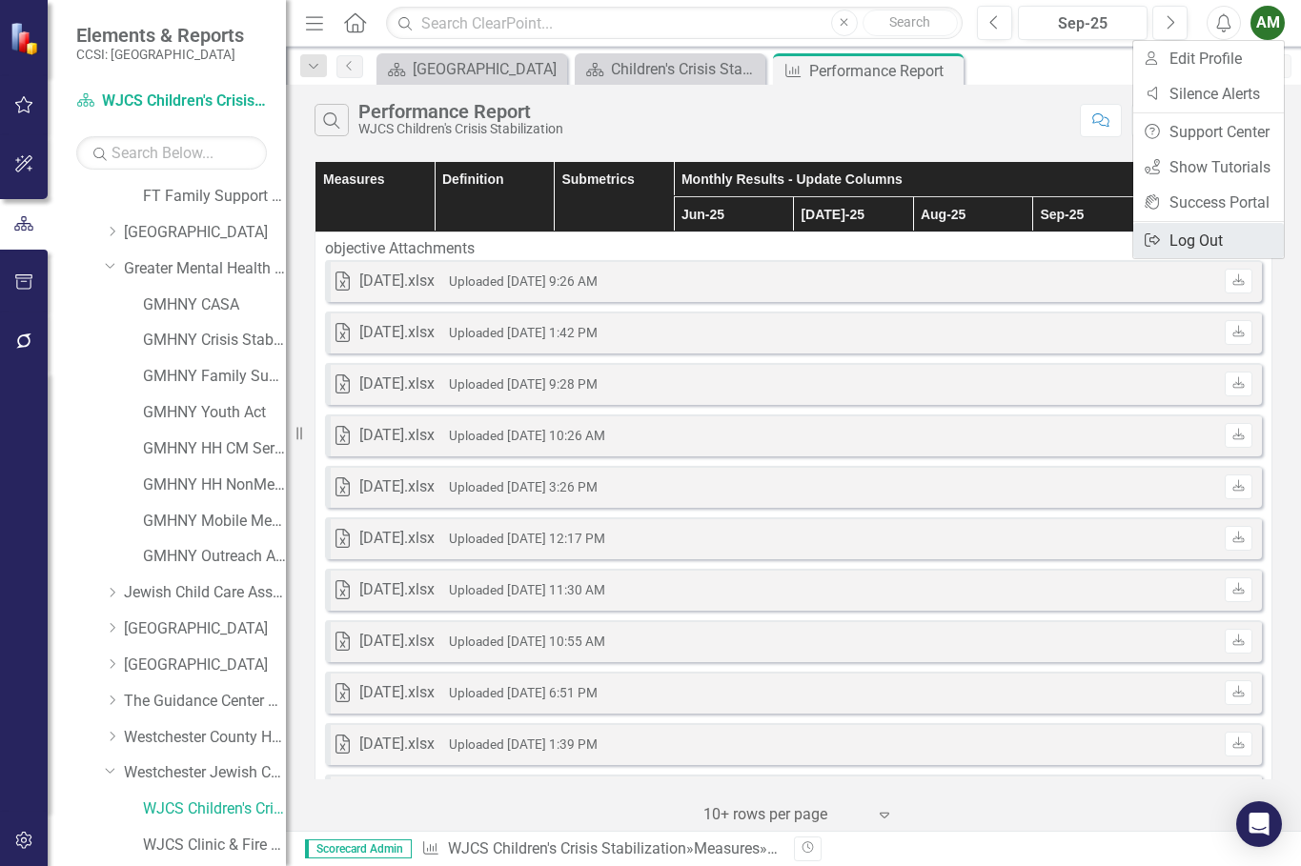
click at [1171, 247] on link "Logout Log Out" at bounding box center [1208, 240] width 151 height 35
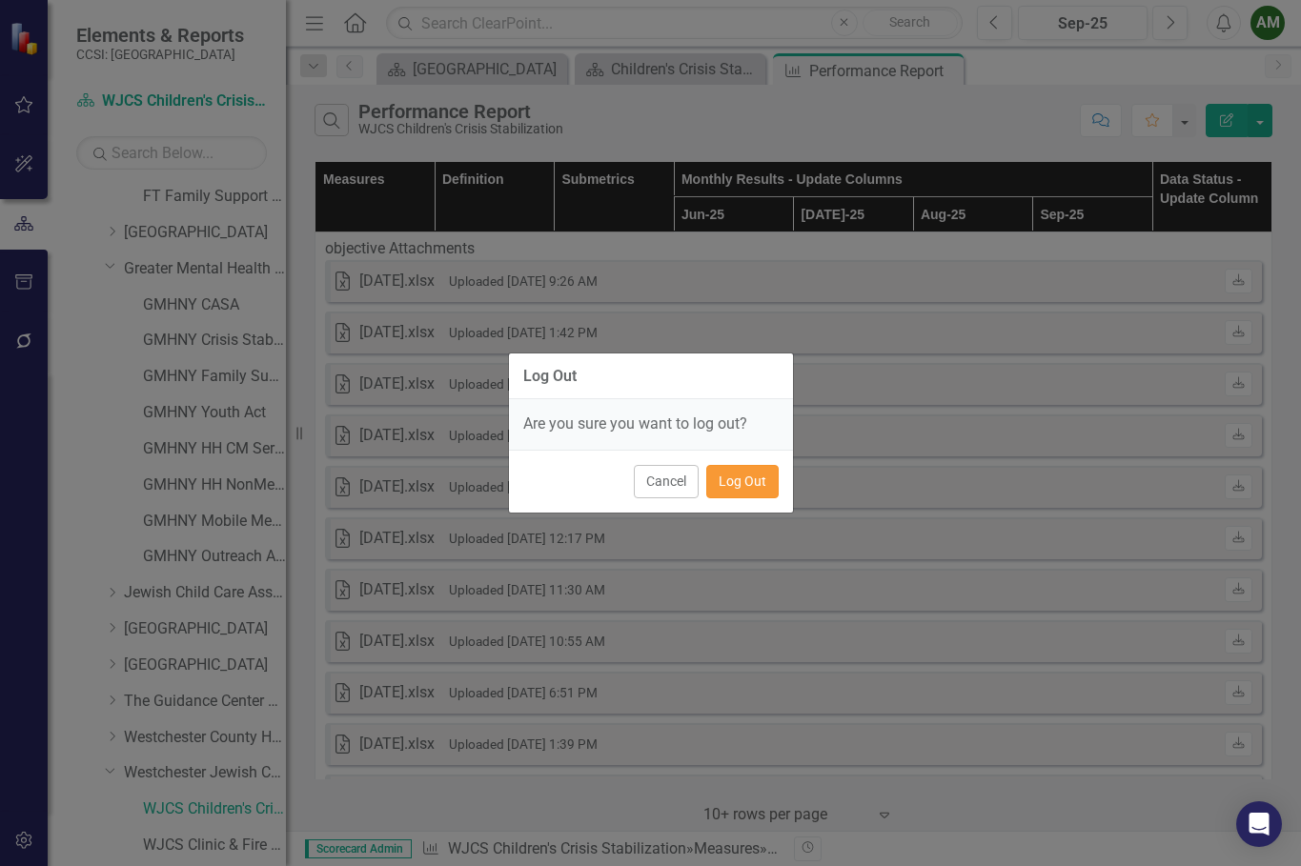
click at [758, 494] on button "Log Out" at bounding box center [742, 481] width 72 height 33
